Goal: Find specific page/section: Find specific page/section

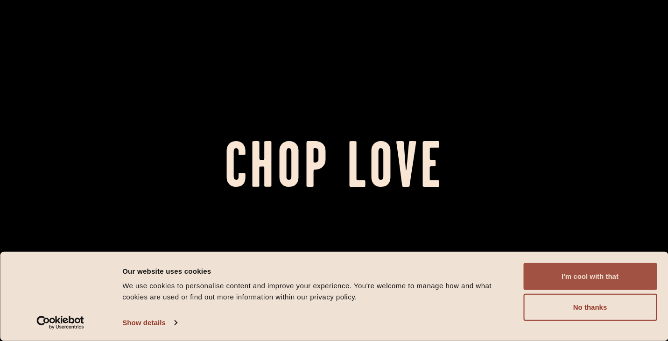
click at [570, 276] on button "I'm cool with that" at bounding box center [591, 276] width 134 height 27
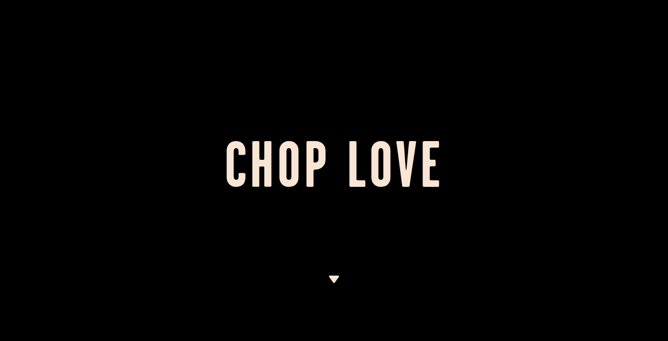
click at [333, 276] on img at bounding box center [334, 279] width 12 height 7
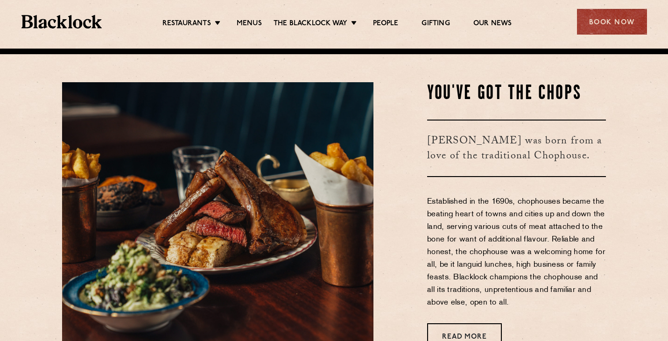
scroll to position [292, 0]
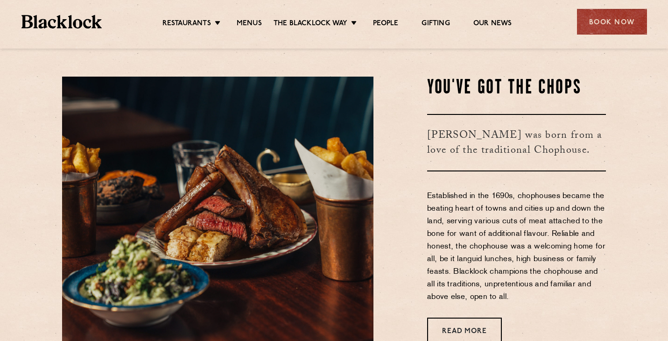
click at [249, 29] on div "Restaurants [GEOGRAPHIC_DATA] [GEOGRAPHIC_DATA] [GEOGRAPHIC_DATA] [GEOGRAPHIC_D…" at bounding box center [334, 21] width 654 height 42
click at [249, 26] on link "Menus" at bounding box center [249, 24] width 25 height 10
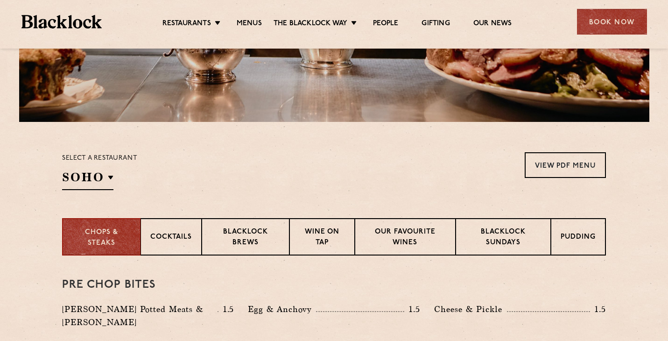
scroll to position [302, 0]
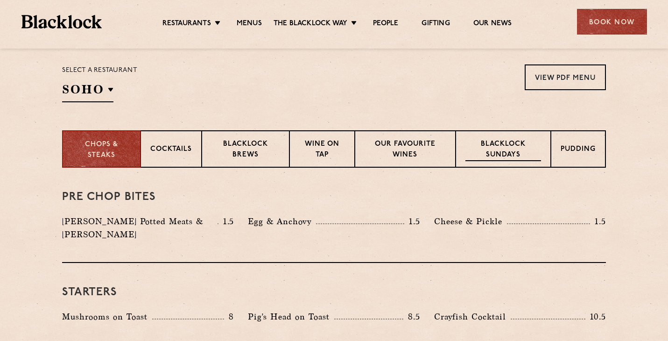
click at [500, 146] on p "Blacklock Sundays" at bounding box center [504, 150] width 76 height 22
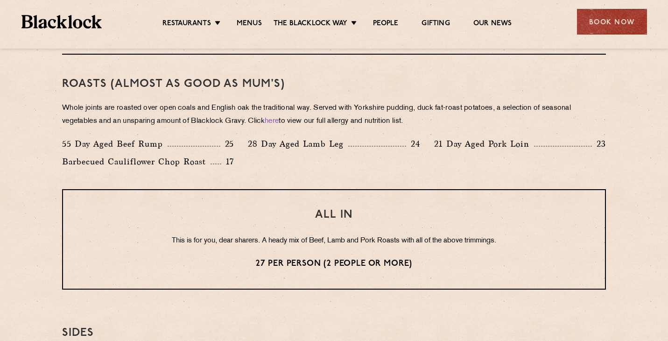
scroll to position [660, 0]
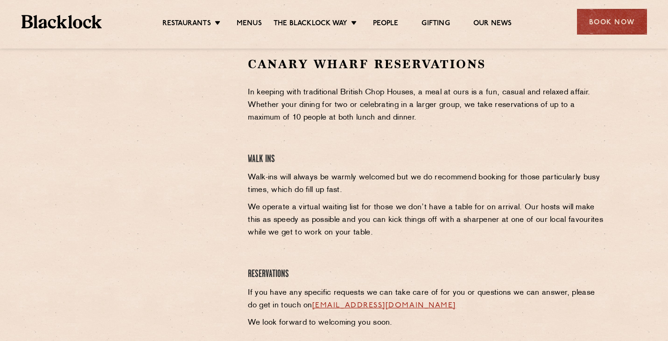
scroll to position [306, 0]
